Goal: Information Seeking & Learning: Learn about a topic

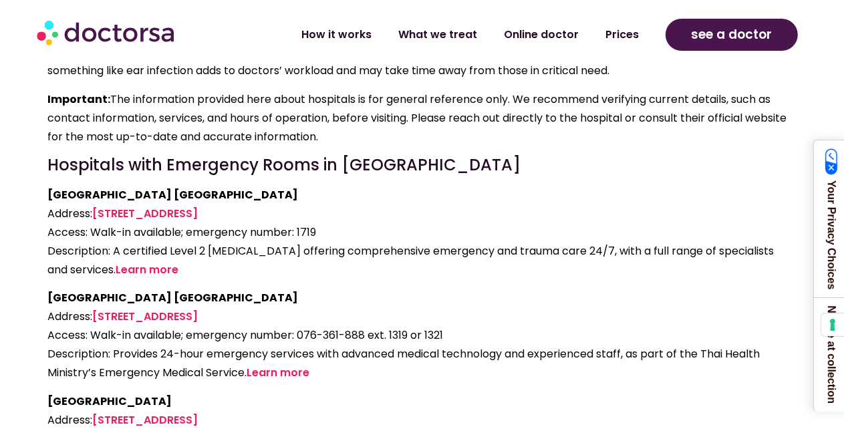
scroll to position [2893, 0]
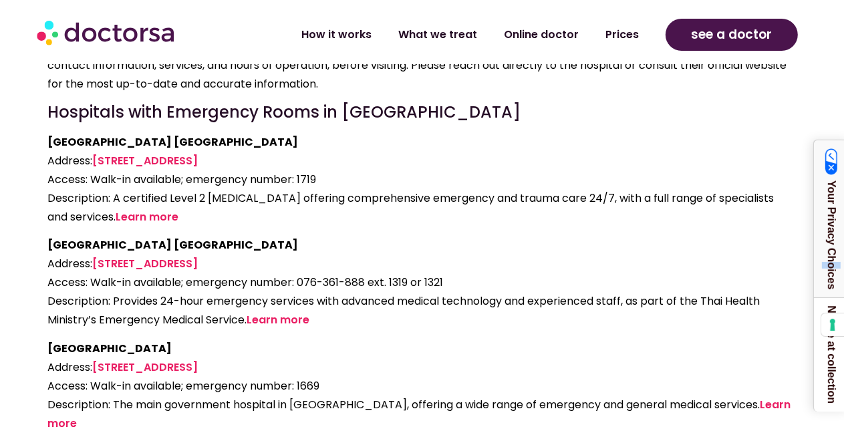
click at [843, 205] on link "Your Privacy Choices" at bounding box center [831, 218] width 35 height 157
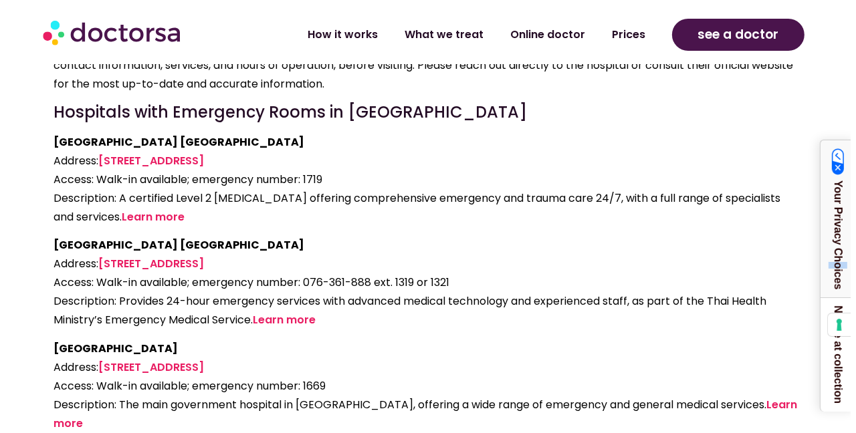
scroll to position [2896, 0]
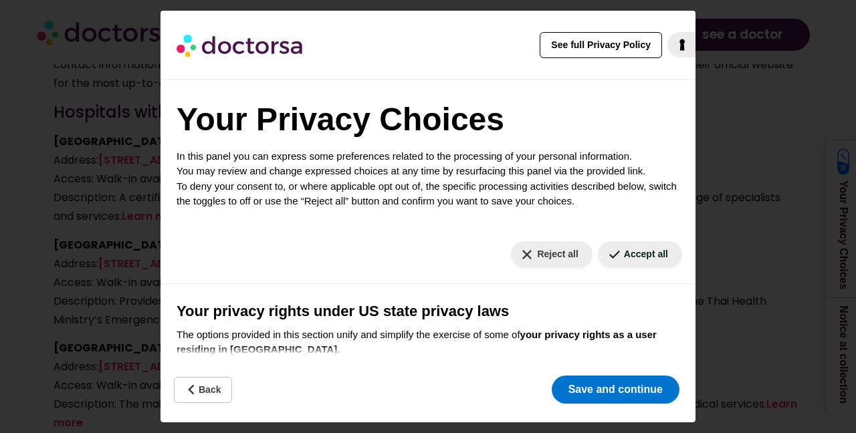
click at [843, 210] on div "See full Privacy Policy Privacy Policy Your Privacy Choices In this panel you c…" at bounding box center [428, 216] width 856 height 433
click at [537, 246] on button "Reject all" at bounding box center [551, 254] width 81 height 26
click at [542, 261] on button "Reject all" at bounding box center [551, 254] width 81 height 26
click at [511, 254] on button "Reject all" at bounding box center [551, 254] width 81 height 26
click at [519, 253] on button "Reject all" at bounding box center [551, 254] width 81 height 26
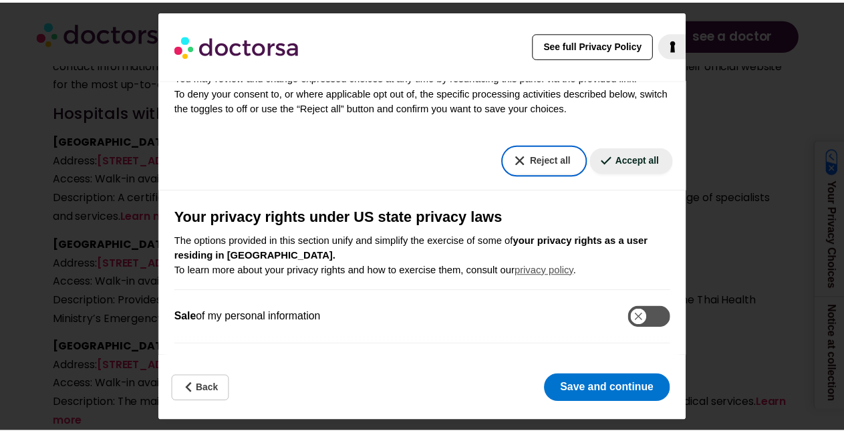
scroll to position [102, 0]
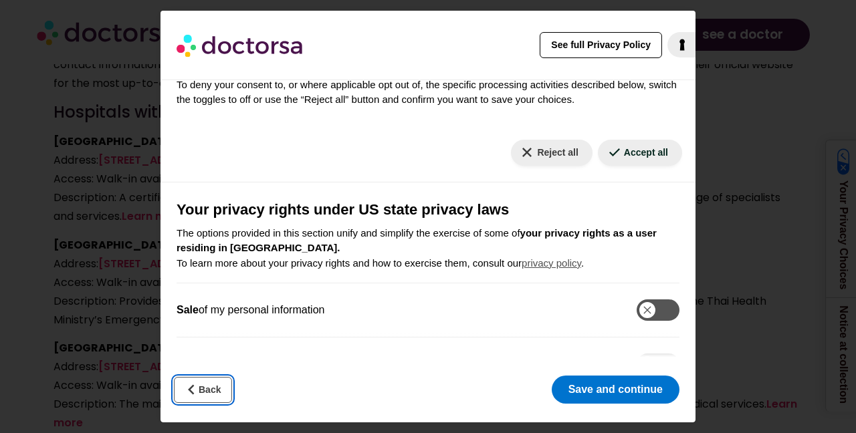
click at [195, 391] on icon "Back" at bounding box center [191, 389] width 13 height 13
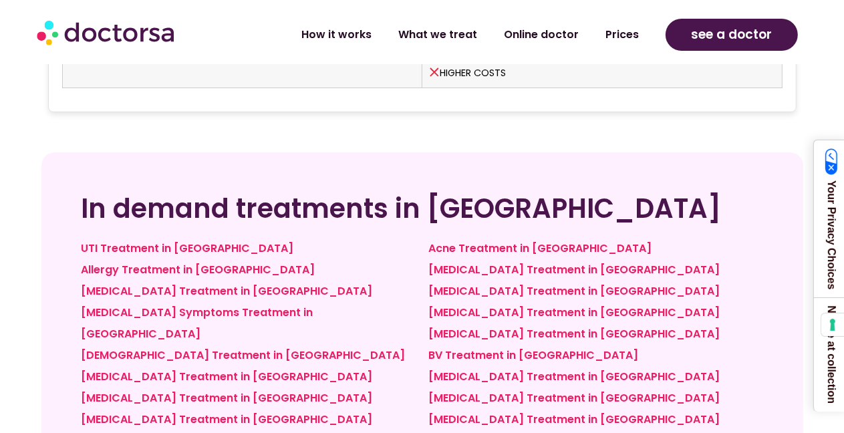
scroll to position [4390, 0]
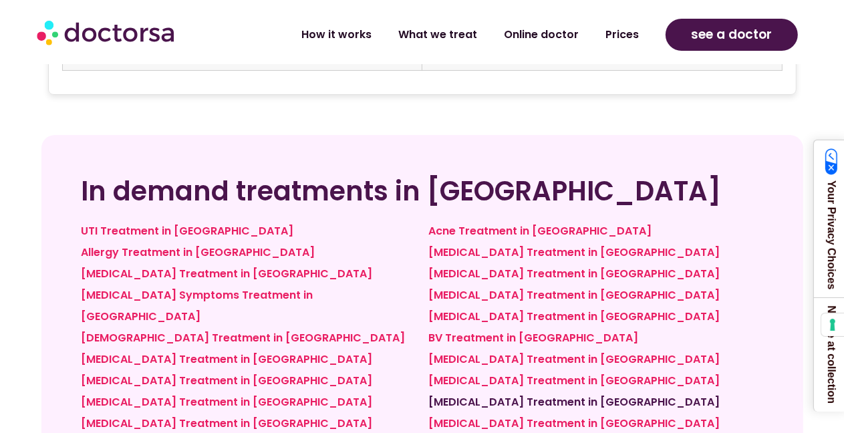
click at [506, 394] on link "[MEDICAL_DATA] Treatment in [GEOGRAPHIC_DATA]" at bounding box center [574, 401] width 291 height 15
